Goal: Task Accomplishment & Management: Manage account settings

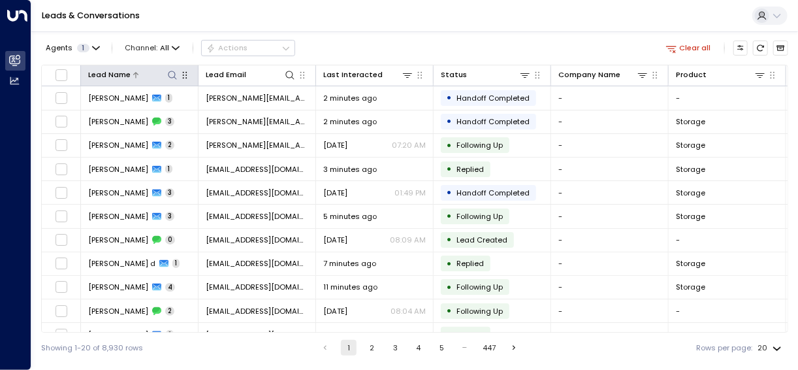
click at [174, 74] on icon at bounding box center [172, 75] width 10 height 10
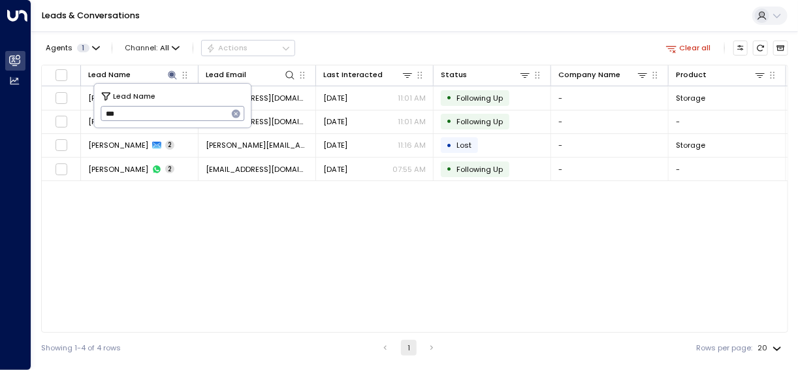
click at [117, 114] on input "***" at bounding box center [164, 114] width 127 height 22
type input "****"
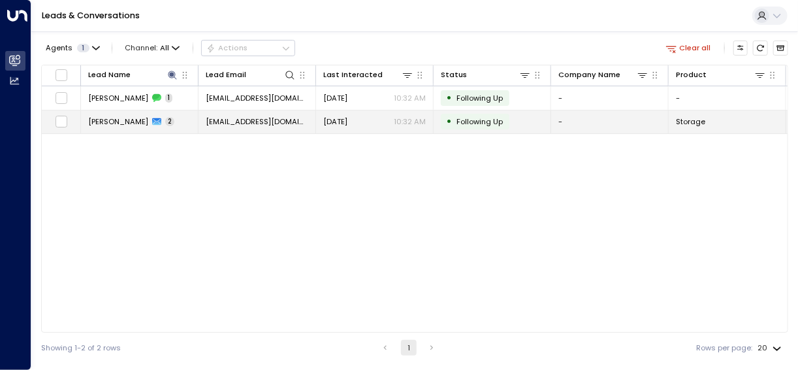
click at [268, 120] on span "[EMAIL_ADDRESS][DOMAIN_NAME]" at bounding box center [257, 121] width 103 height 10
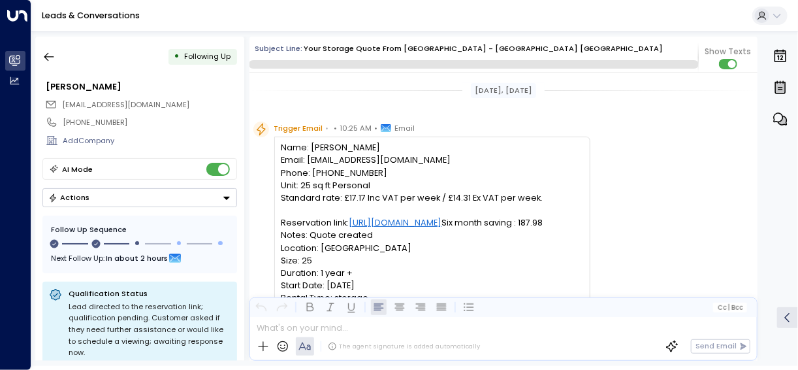
scroll to position [814, 0]
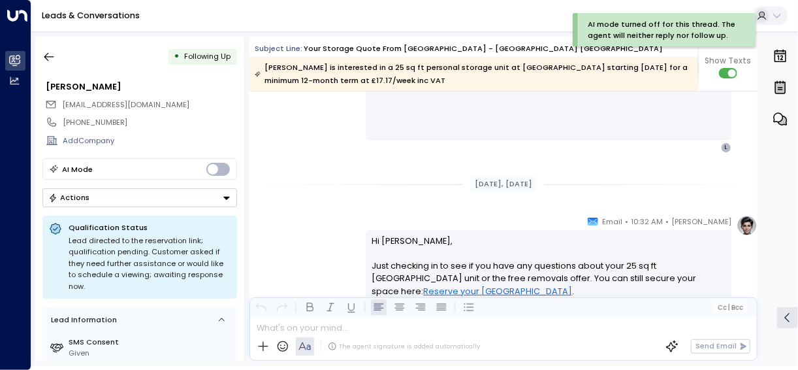
click at [224, 196] on icon "Button group with a nested menu" at bounding box center [226, 197] width 7 height 3
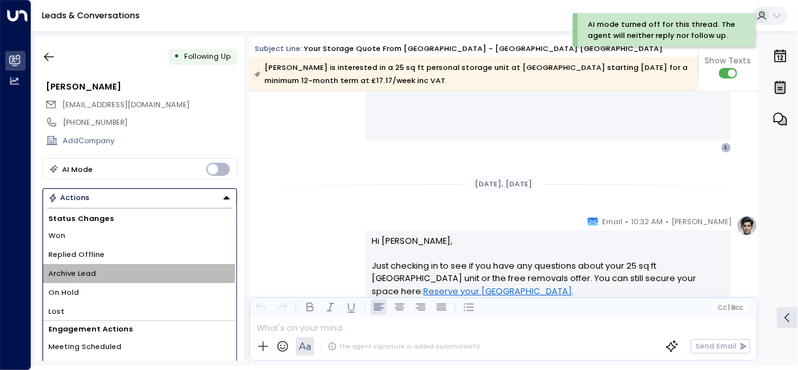
click at [115, 271] on li "Archive Lead" at bounding box center [139, 273] width 193 height 19
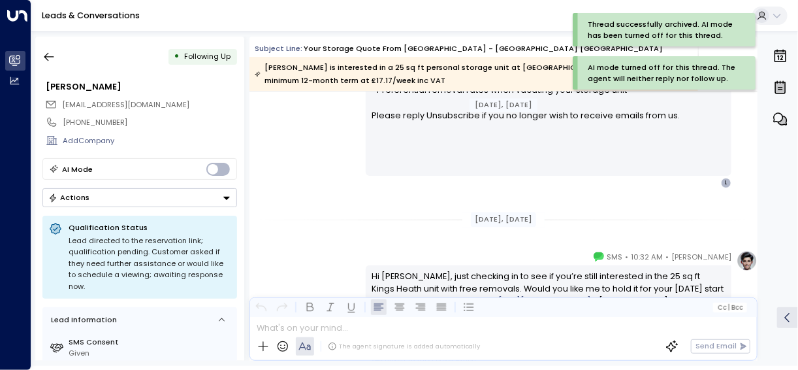
scroll to position [1280, 0]
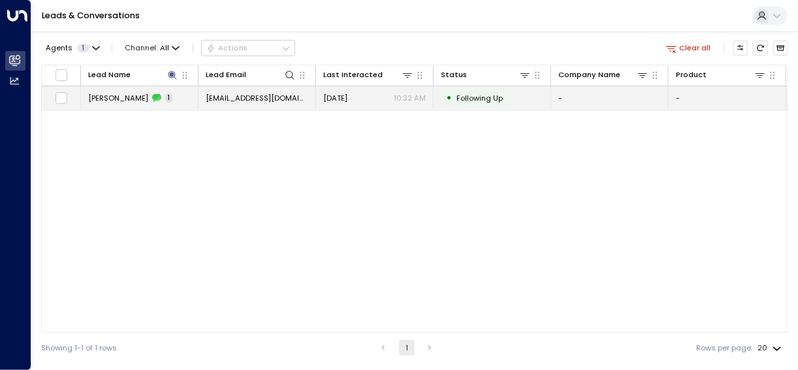
click at [111, 97] on span "[PERSON_NAME]" at bounding box center [118, 98] width 60 height 10
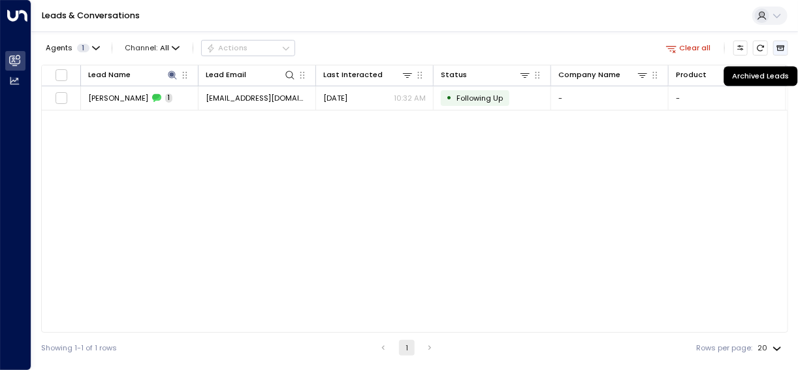
click at [783, 47] on icon "Archived Leads" at bounding box center [781, 48] width 8 height 8
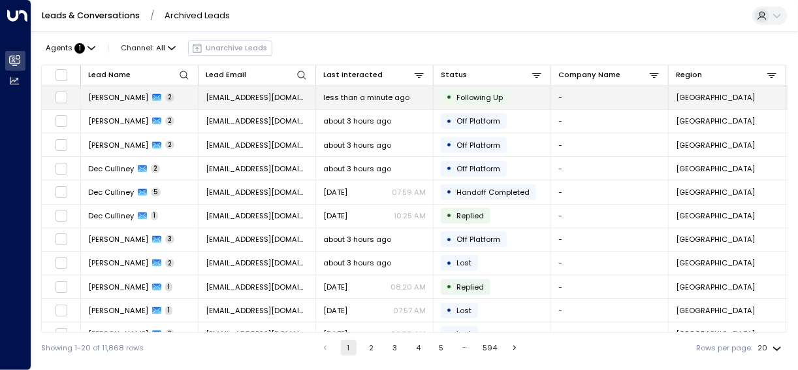
click at [133, 99] on span "[PERSON_NAME]" at bounding box center [118, 97] width 60 height 10
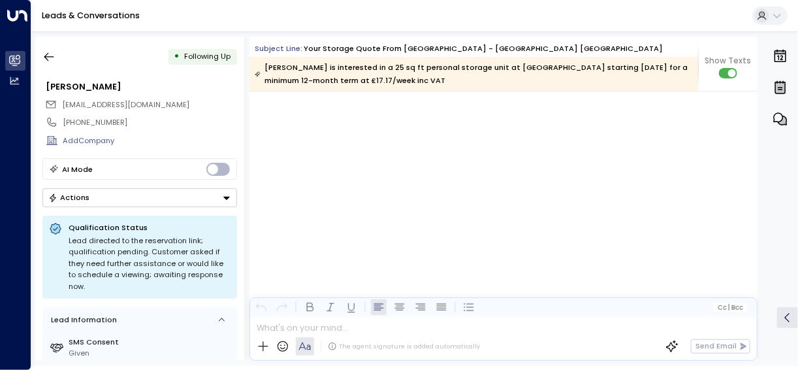
scroll to position [1182, 0]
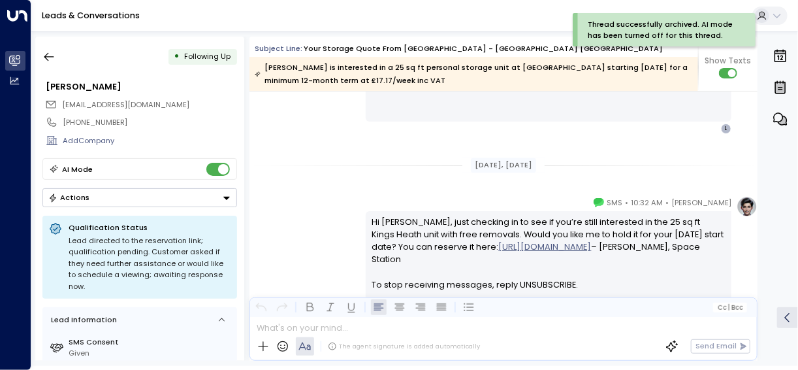
click at [227, 193] on icon "Button group with a nested menu" at bounding box center [226, 197] width 9 height 9
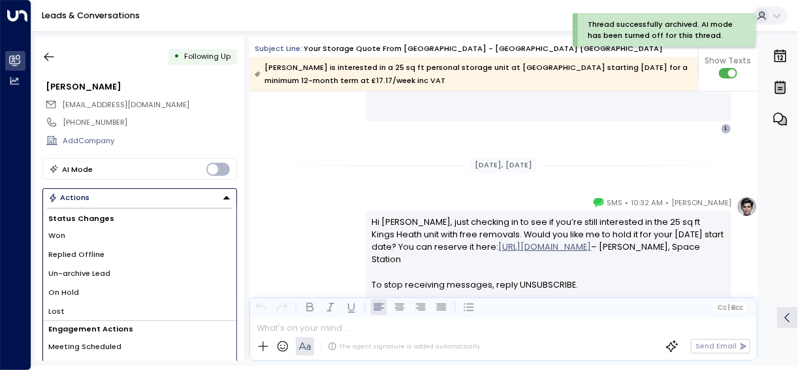
click at [159, 127] on div "[PHONE_NUMBER]" at bounding box center [139, 122] width 195 height 18
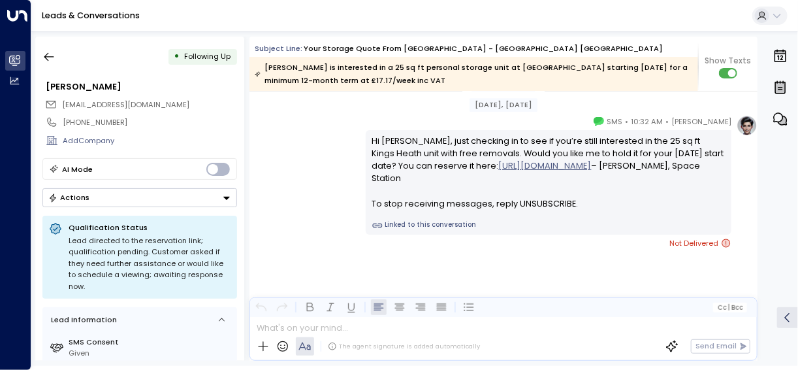
scroll to position [1280, 0]
